Goal: Find contact information: Find contact information

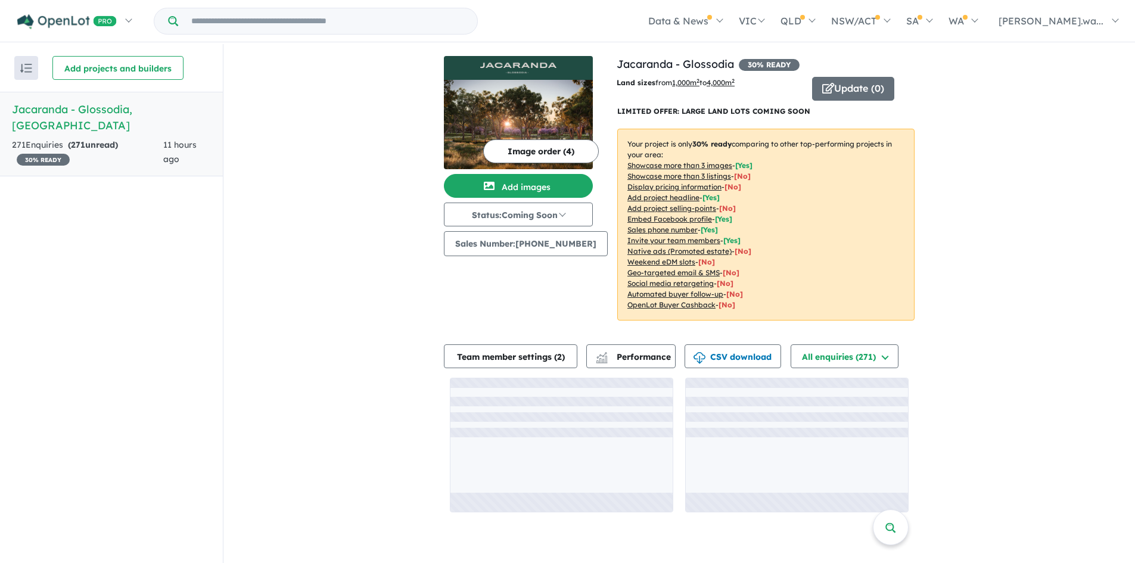
scroll to position [2, 0]
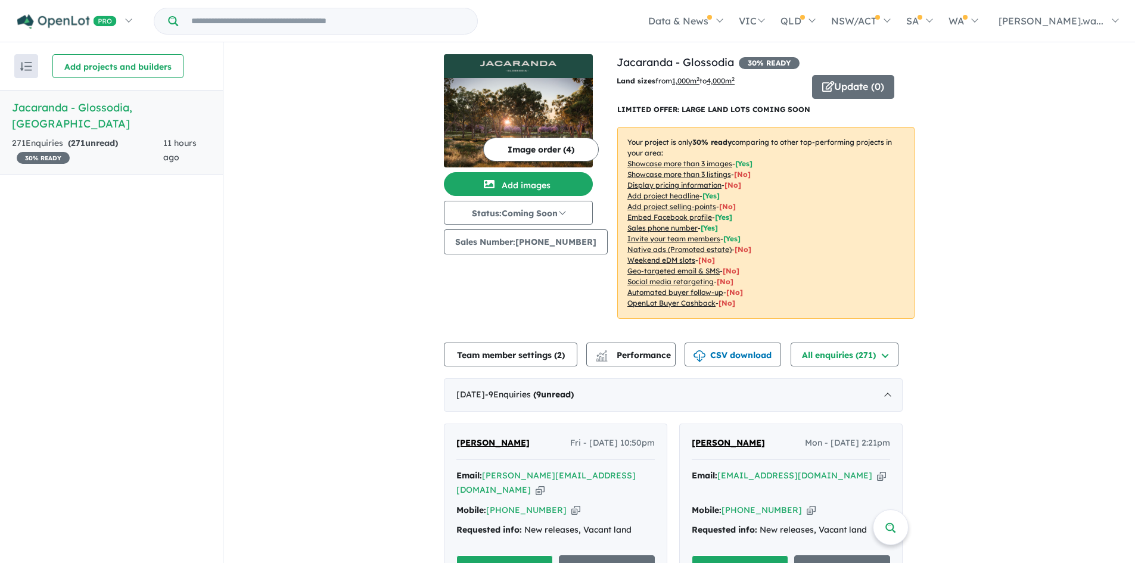
click at [536, 446] on div "[PERSON_NAME] Fri - [DATE] 10:50pm" at bounding box center [555, 448] width 198 height 24
click at [488, 443] on span "[PERSON_NAME]" at bounding box center [492, 442] width 73 height 11
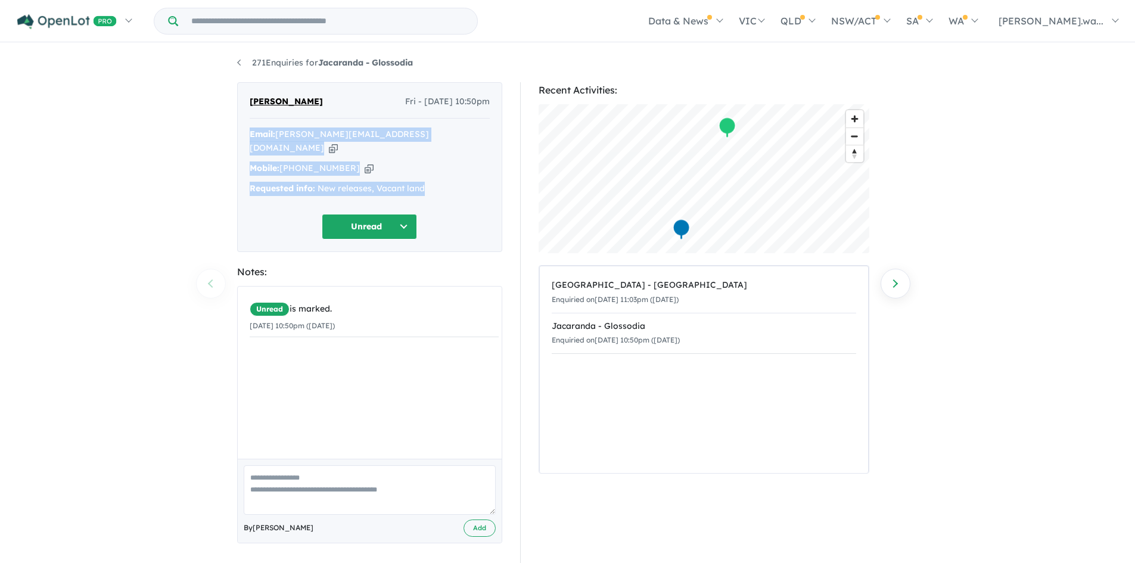
drag, startPoint x: 455, startPoint y: 179, endPoint x: 239, endPoint y: 127, distance: 221.6
click at [239, 127] on div "Lee Dalley Fri - 29/08/2025, 10:50pm Email: lee@finaltouchlandscaping.com.au Co…" at bounding box center [369, 167] width 265 height 170
copy div "Email: lee@finaltouchlandscaping.com.au Copied! Mobile: +61 451 540 200 Copied!…"
